Goal: Information Seeking & Learning: Learn about a topic

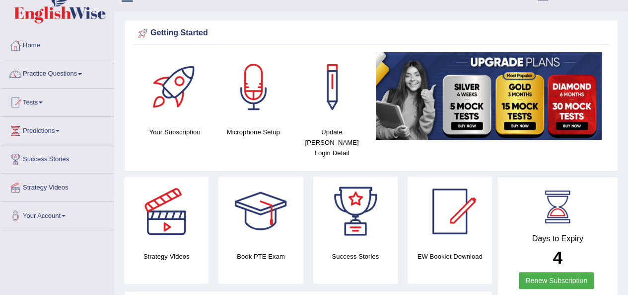
scroll to position [18, 0]
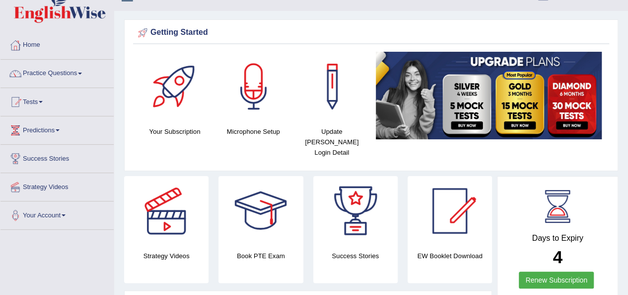
click at [456, 214] on div at bounding box center [450, 211] width 70 height 70
drag, startPoint x: 584, startPoint y: 22, endPoint x: 589, endPoint y: -12, distance: 35.1
click at [589, 0] on html "Toggle navigation Home Practice Questions Speaking Practice Read Aloud Repeat S…" at bounding box center [314, 129] width 628 height 295
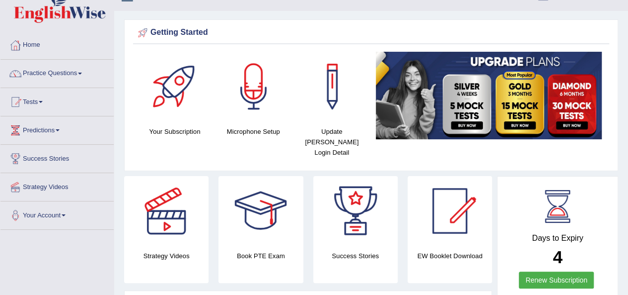
click at [533, 60] on img at bounding box center [489, 95] width 226 height 87
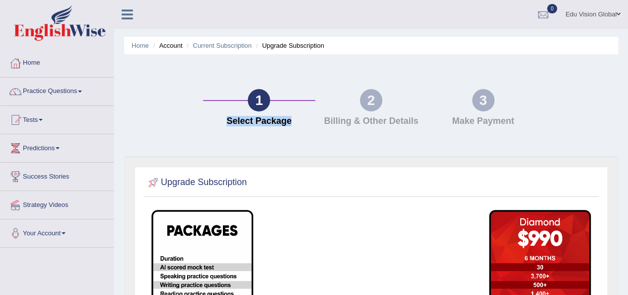
drag, startPoint x: 0, startPoint y: 0, endPoint x: 191, endPoint y: 143, distance: 238.1
click at [191, 143] on div "Home Account Current Subscription Upgrade Subscription 1 Select Package 2 Billi…" at bounding box center [371, 248] width 514 height 497
click at [223, 152] on div "1 Select Package 2 Billing & Other Details 3 Make Payment" at bounding box center [371, 110] width 504 height 92
click at [157, 55] on div "Home Account Current Subscription Upgrade Subscription 1 Select Package 2 Billi…" at bounding box center [371, 248] width 514 height 497
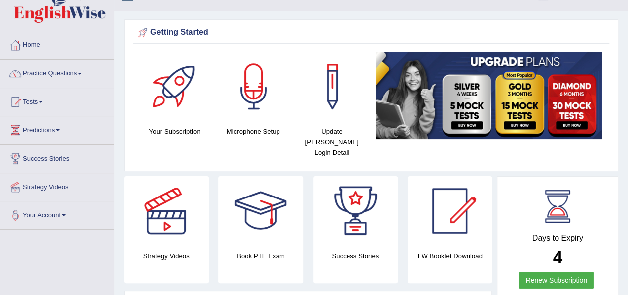
click at [43, 101] on span at bounding box center [41, 102] width 4 height 2
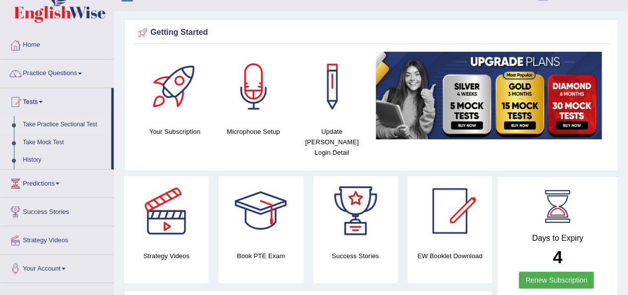
click at [54, 121] on link "Take Practice Sectional Test" at bounding box center [64, 125] width 93 height 18
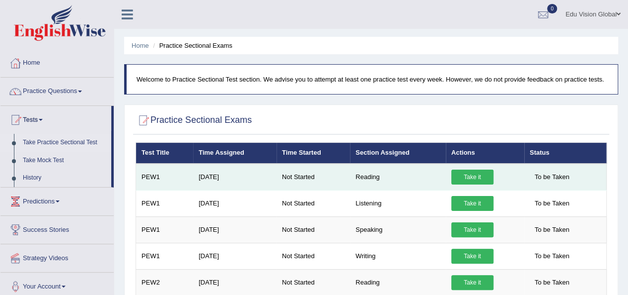
click at [465, 172] on link "Take it" at bounding box center [473, 176] width 42 height 15
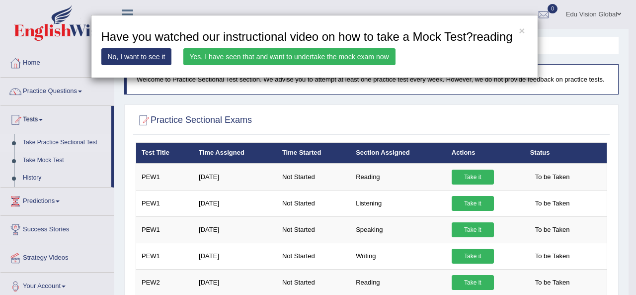
click at [278, 62] on link "Yes, I have seen that and want to undertake the mock exam now" at bounding box center [289, 56] width 212 height 17
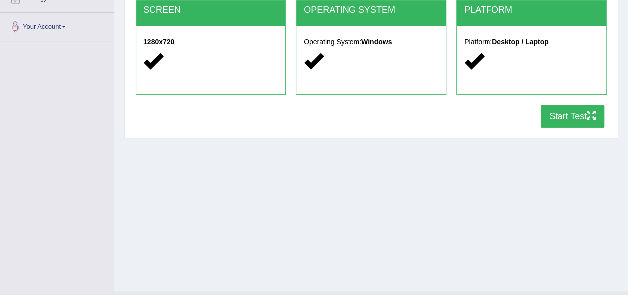
scroll to position [207, 0]
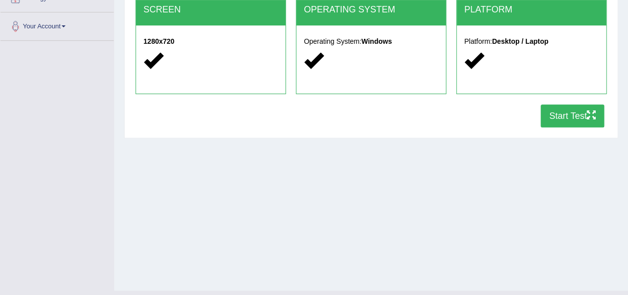
click at [588, 117] on icon "button" at bounding box center [591, 114] width 9 height 9
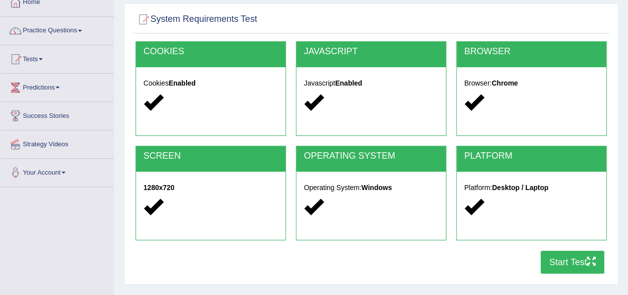
scroll to position [52, 0]
